Goal: Task Accomplishment & Management: Manage account settings

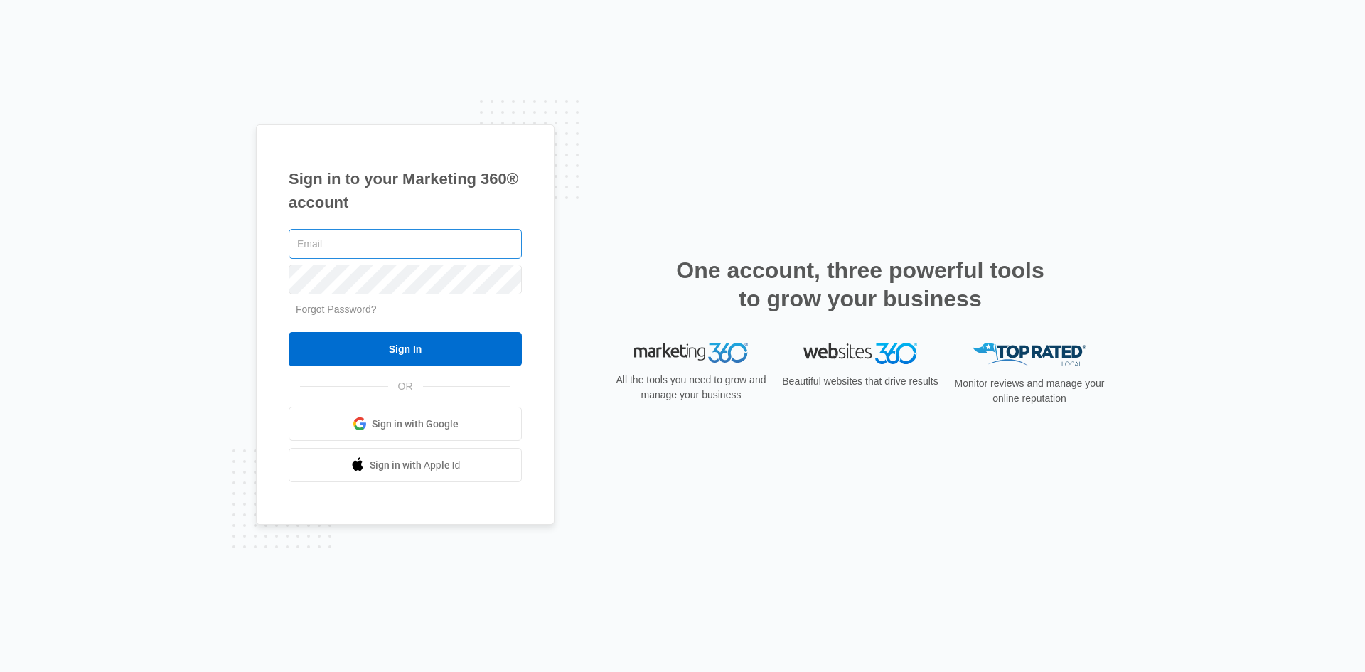
scroll to position [788, 0]
drag, startPoint x: 434, startPoint y: 240, endPoint x: 434, endPoint y: 248, distance: 7.8
click at [434, 240] on input "text" at bounding box center [405, 244] width 233 height 30
click at [436, 254] on input "[EMAIL_ADDRESS][DOMAIN_NAME]" at bounding box center [405, 244] width 233 height 30
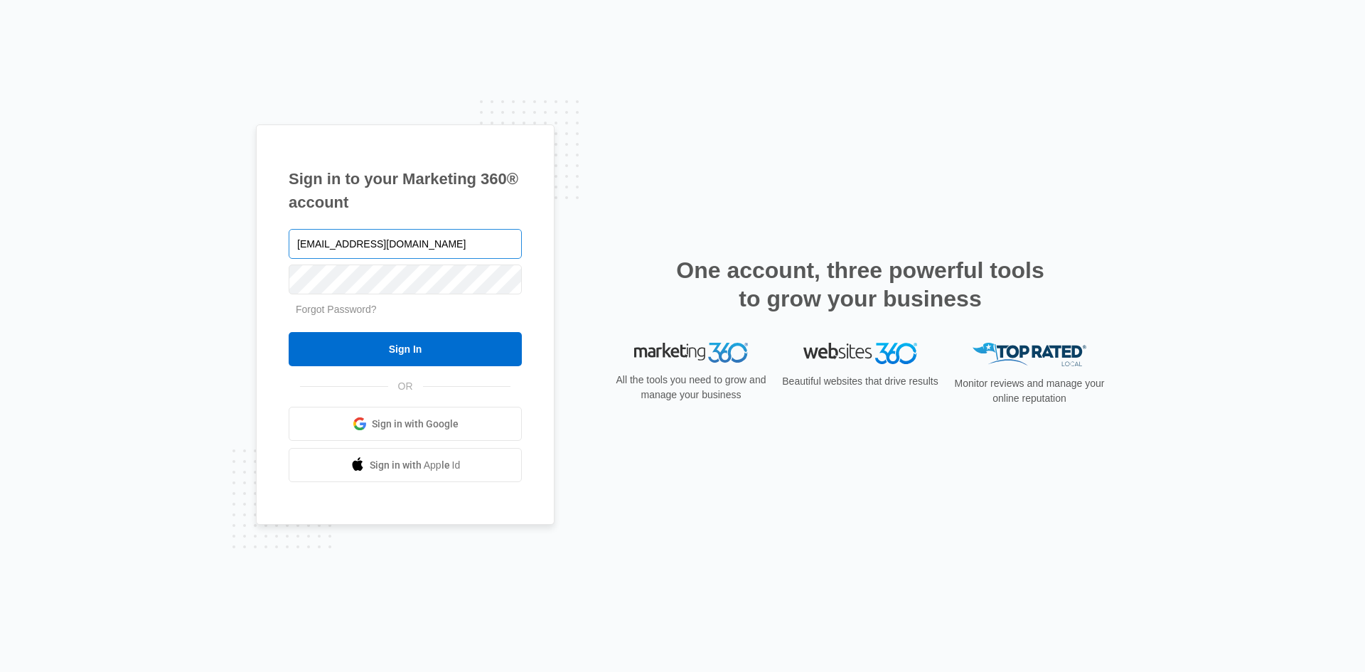
click at [436, 254] on input "[EMAIL_ADDRESS][DOMAIN_NAME]" at bounding box center [405, 244] width 233 height 30
type input "jewelry@isleandstone.com"
drag, startPoint x: 441, startPoint y: 345, endPoint x: 443, endPoint y: 352, distance: 7.4
click at [443, 352] on input "Sign In" at bounding box center [405, 349] width 233 height 34
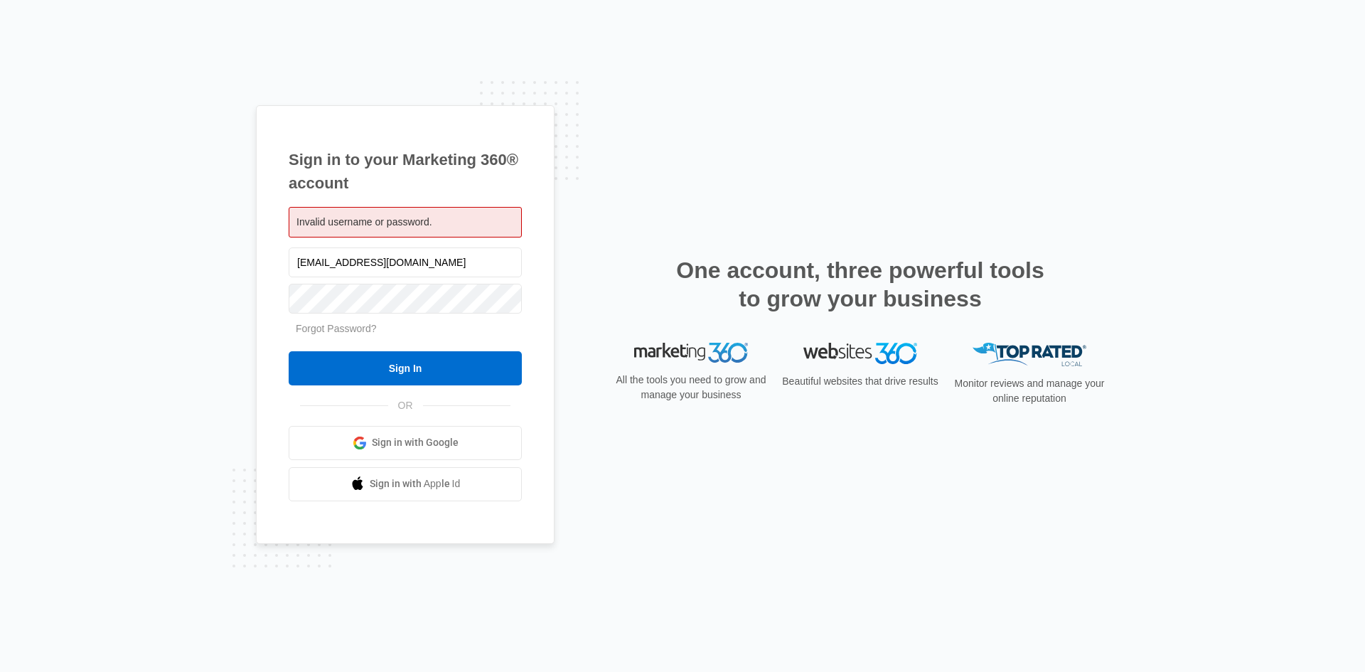
scroll to position [788, 0]
click at [289, 351] on input "Sign In" at bounding box center [405, 368] width 233 height 34
click at [426, 440] on span "Sign in with Google" at bounding box center [415, 442] width 87 height 15
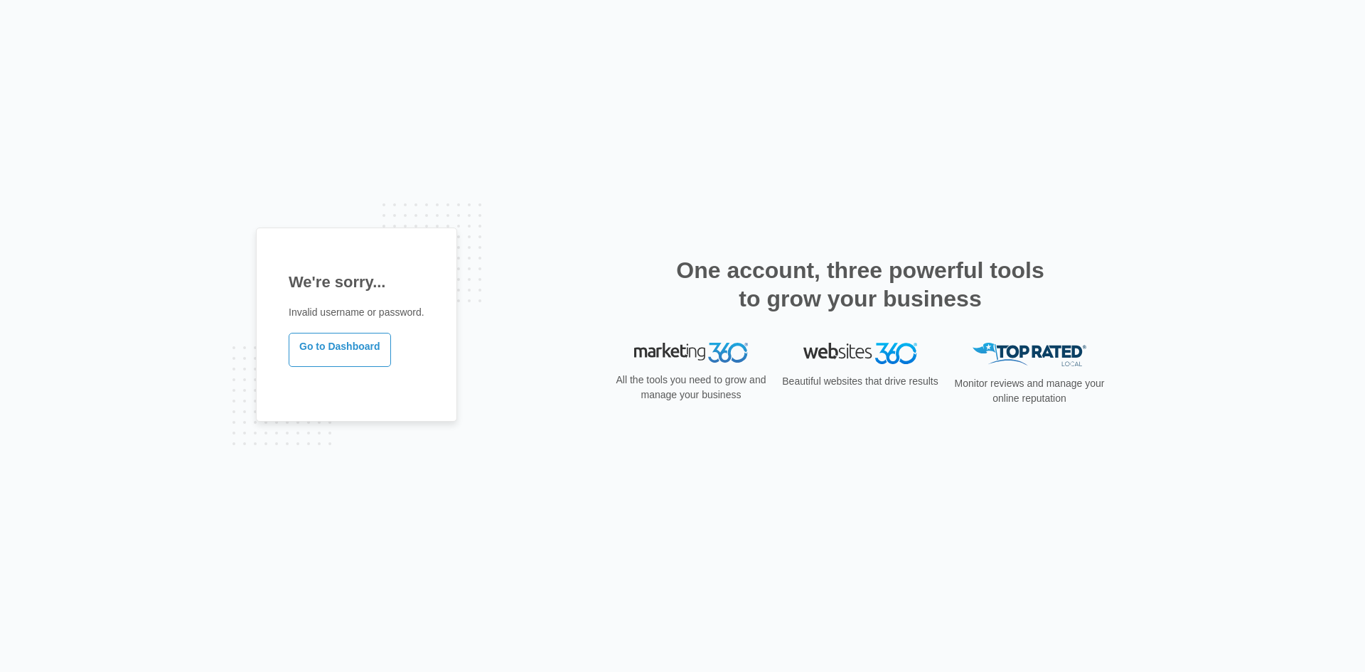
scroll to position [788, 0]
click at [353, 348] on link "Go to Dashboard" at bounding box center [340, 350] width 102 height 34
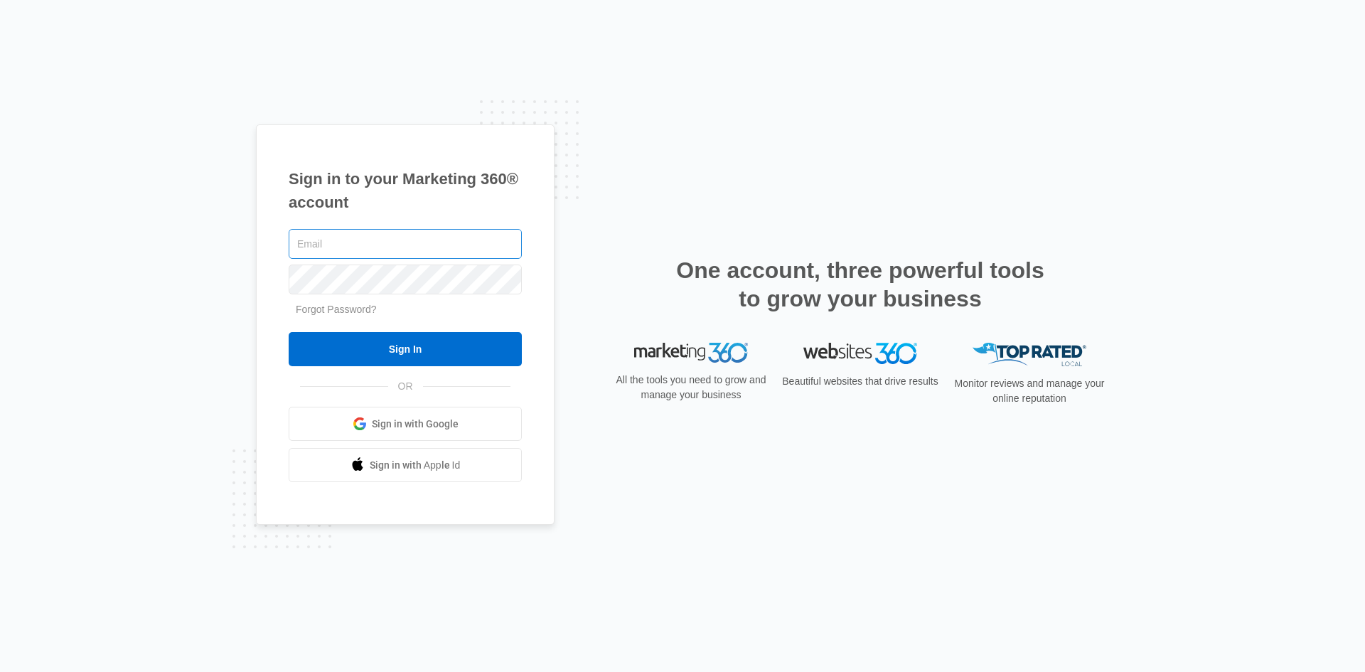
scroll to position [788, 0]
click at [420, 252] on input "text" at bounding box center [405, 244] width 233 height 30
type input "jewelry@isleandstone.com"
click at [289, 332] on input "Sign In" at bounding box center [405, 349] width 233 height 34
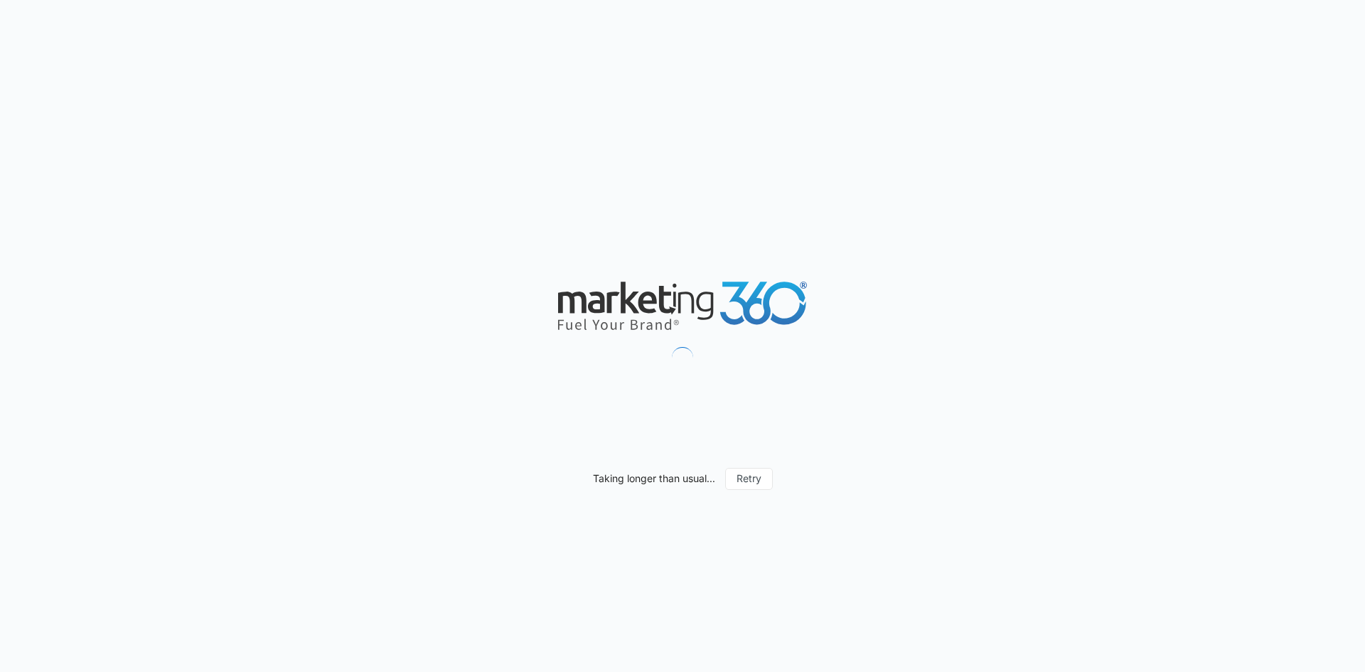
scroll to position [788, 0]
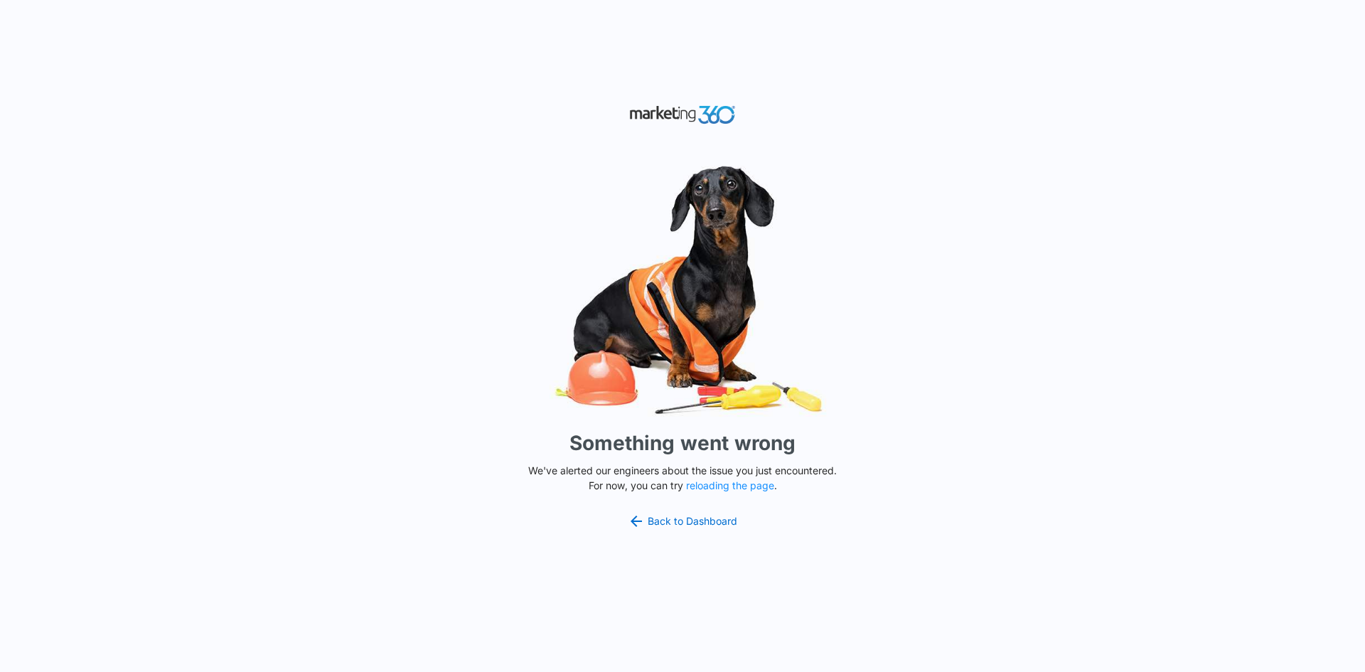
click at [726, 476] on p "We've alerted our engineers about the issue you just encountered. For now, you …" at bounding box center [682, 478] width 320 height 30
type textarea "issue you just encountered. For now, you can try reloading"
click at [726, 479] on p "We've alerted our engineers about the issue you just encountered. For now, you …" at bounding box center [682, 478] width 320 height 30
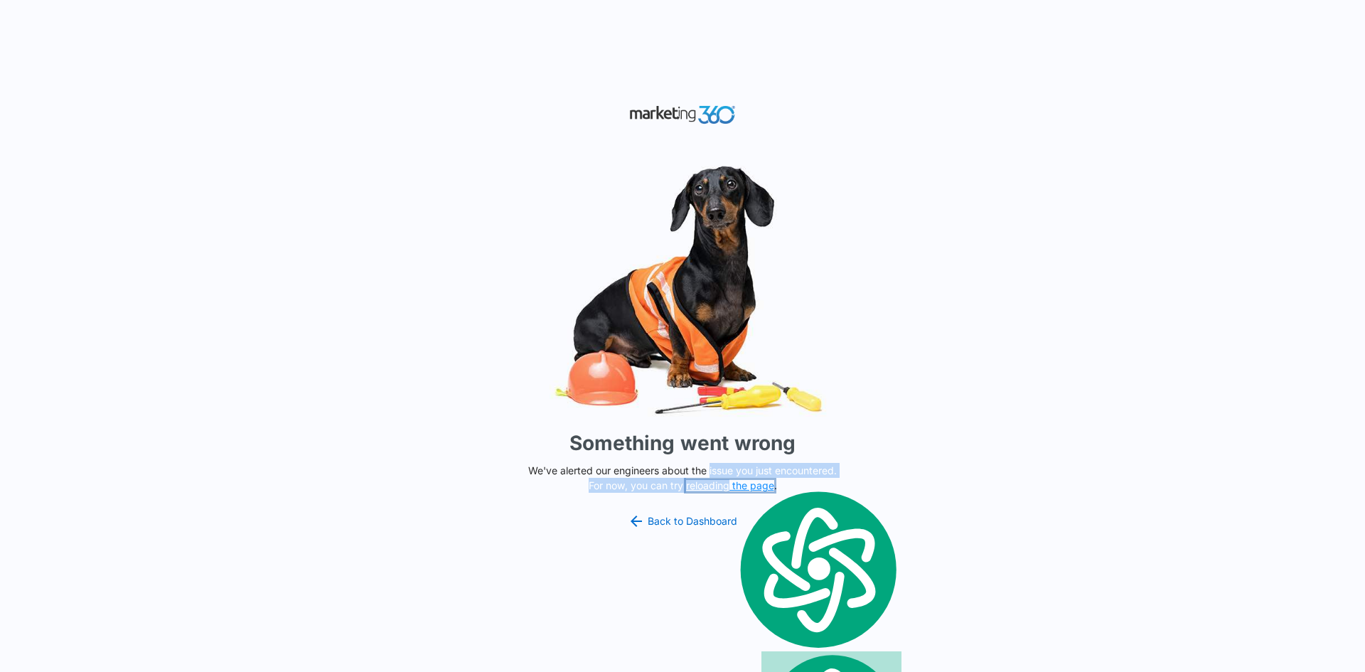
click at [710, 485] on button "reloading the page" at bounding box center [730, 485] width 88 height 11
